Goal: Browse casually

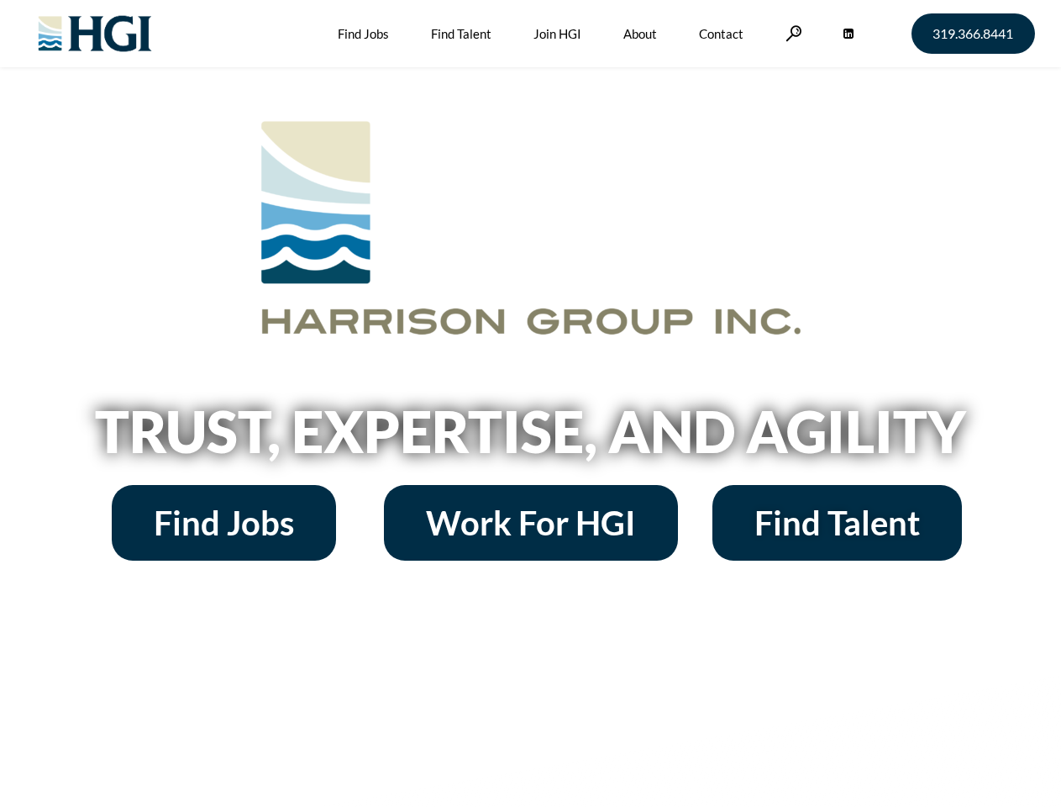
click at [530, 403] on h2 "Trust, Expertise, and Agility" at bounding box center [531, 430] width 958 height 57
click at [791, 33] on link at bounding box center [794, 33] width 17 height 16
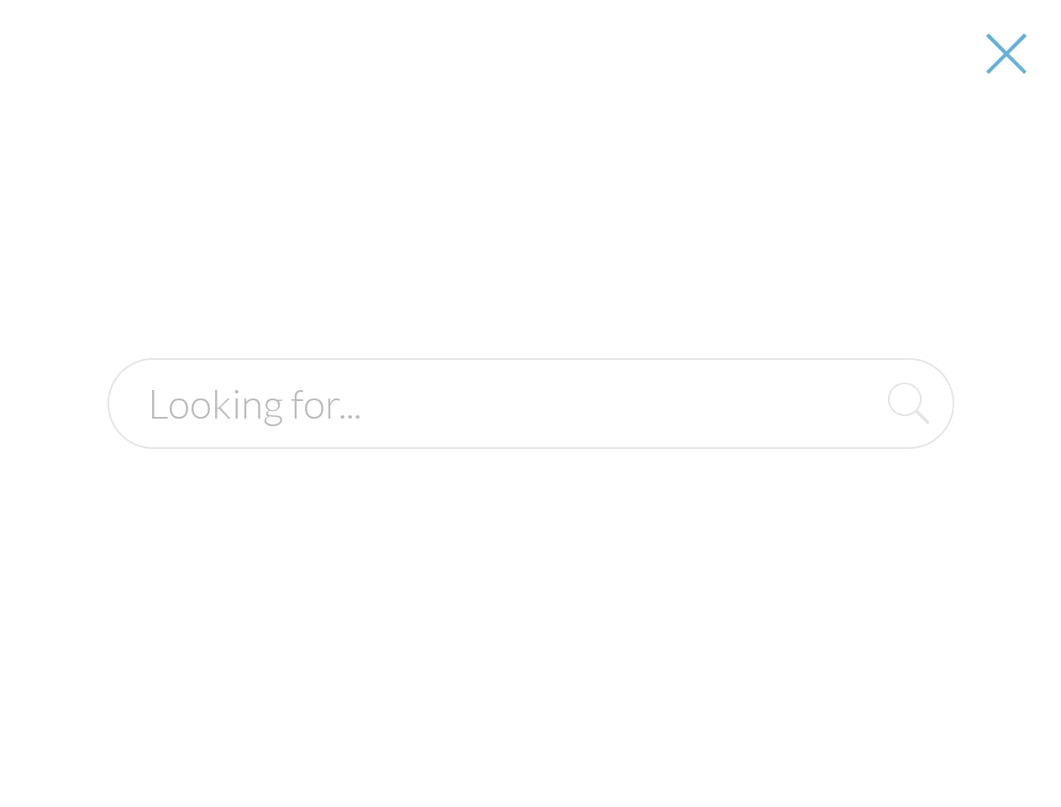
click at [530, 437] on h2 "Trust, Expertise, and Agility" at bounding box center [531, 430] width 958 height 57
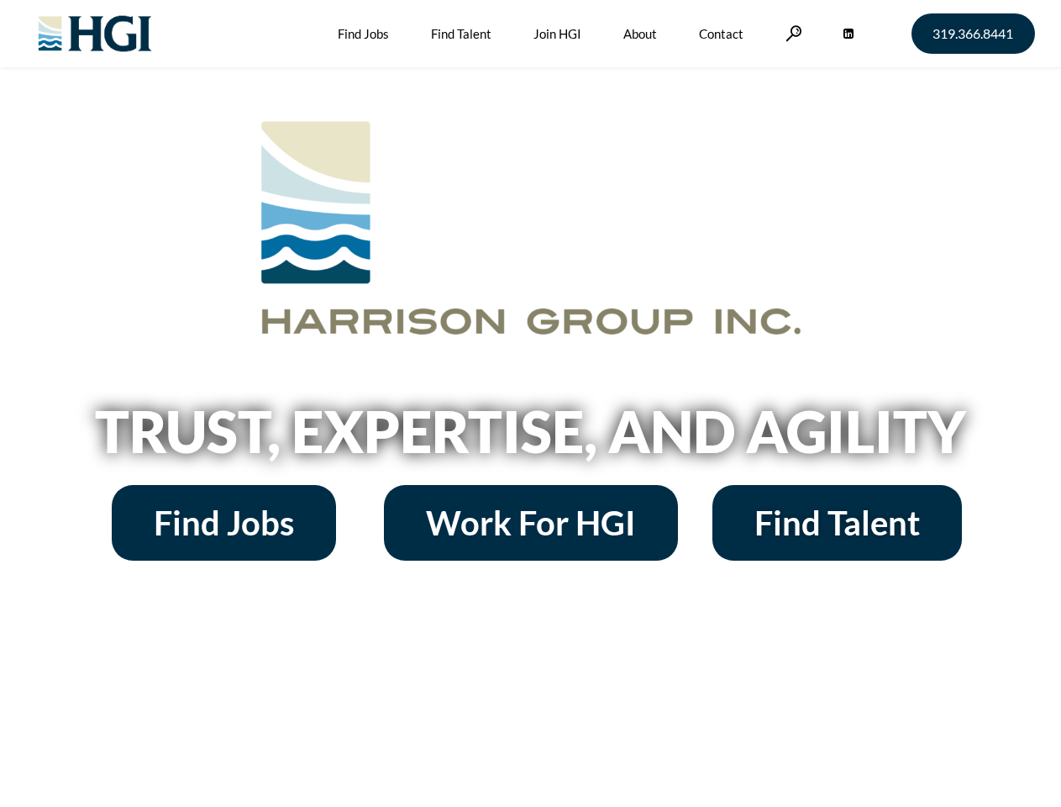
click at [530, 403] on h2 "Trust, Expertise, and Agility" at bounding box center [531, 430] width 958 height 57
click at [791, 33] on link at bounding box center [794, 33] width 17 height 16
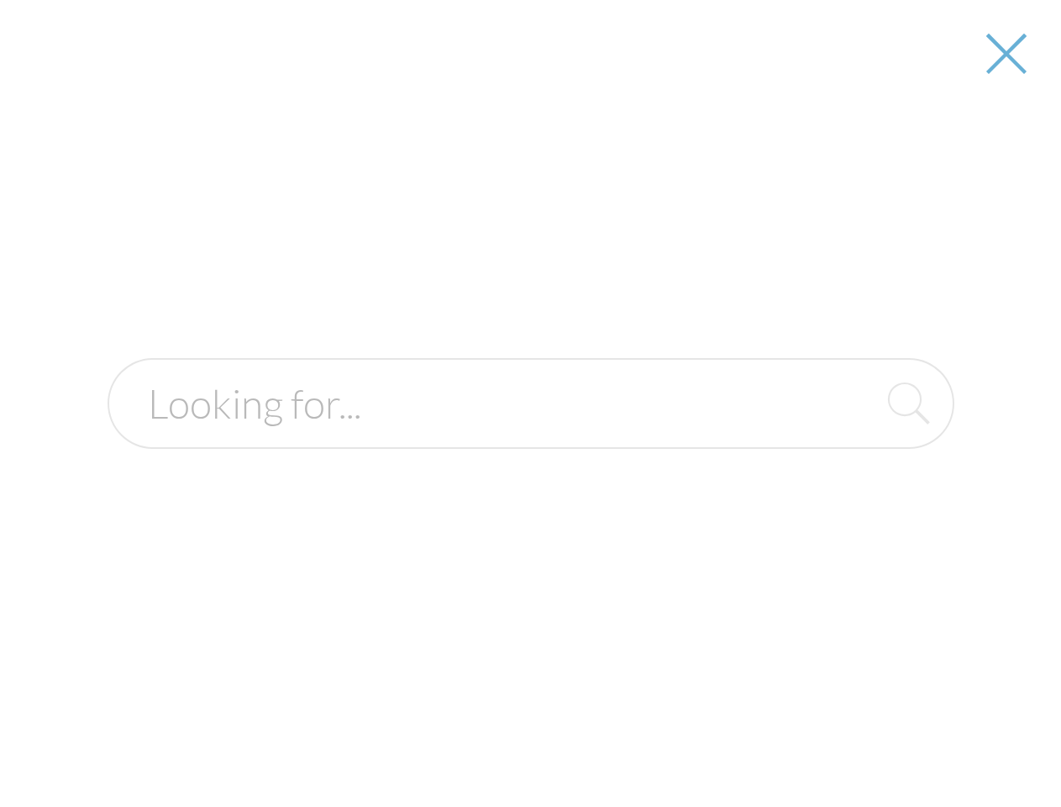
click at [530, 437] on h2 "Trust, Expertise, and Agility" at bounding box center [531, 430] width 958 height 57
